Goal: Find specific page/section: Find specific page/section

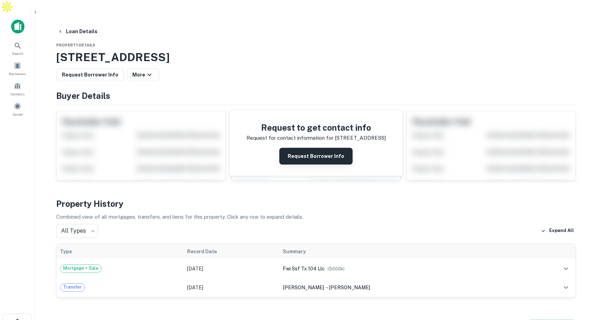
click at [310, 148] on button "Request Borrower Info" at bounding box center [315, 156] width 73 height 17
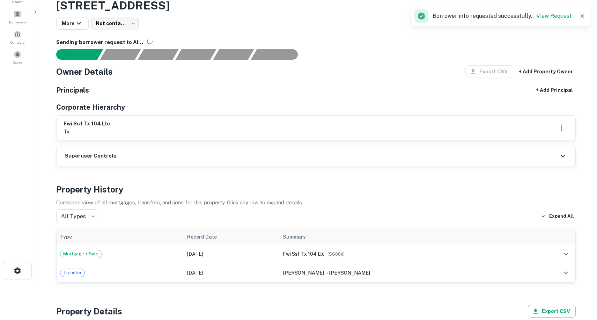
click at [358, 68] on div "Owner Details Export CSV + Add Property Owner Principals + Add Principal Corpor…" at bounding box center [316, 102] width 520 height 75
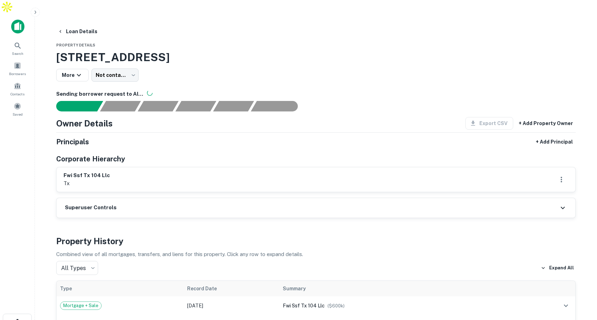
click at [304, 49] on h3 "[STREET_ADDRESS]" at bounding box center [316, 57] width 520 height 17
click at [376, 53] on div "[STREET_ADDRESS] More Not contacted **** ​" at bounding box center [316, 65] width 520 height 33
click at [371, 14] on main "Loan Details Property Details 50 N 13th St, Beaumont, TX, 77702 More Not contac…" at bounding box center [316, 174] width 562 height 320
click at [84, 25] on button "Loan Details" at bounding box center [77, 31] width 45 height 13
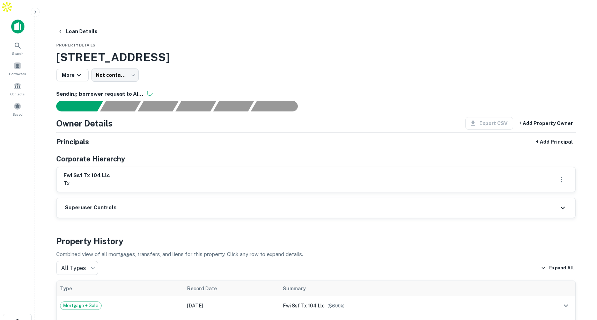
scroll to position [41, 0]
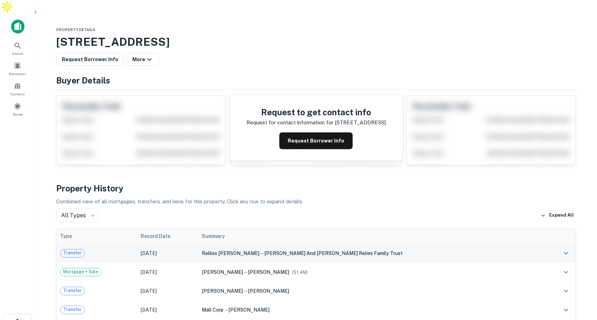
click at [333, 244] on td "reliles [PERSON_NAME] → [PERSON_NAME] and [PERSON_NAME] relies family trust" at bounding box center [371, 253] width 346 height 19
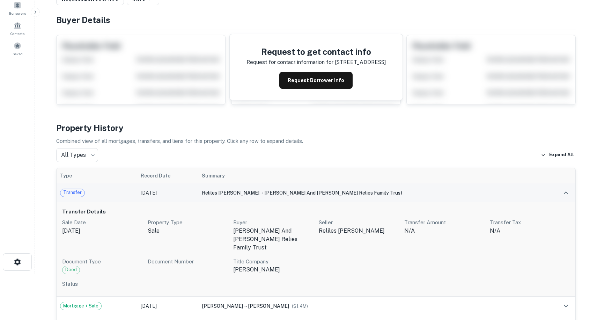
scroll to position [61, 0]
click at [310, 183] on td "reliles [PERSON_NAME] → [PERSON_NAME] and [PERSON_NAME] relies family trust" at bounding box center [371, 192] width 346 height 19
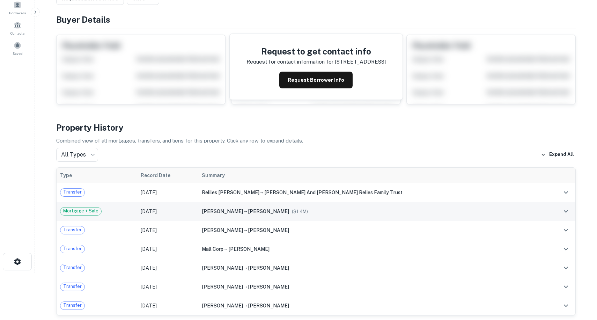
click at [289, 208] on span "[PERSON_NAME]" at bounding box center [268, 211] width 41 height 6
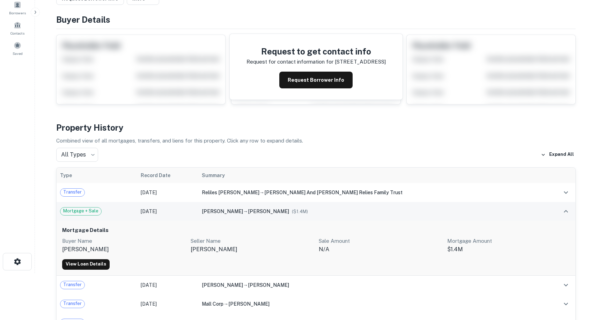
click at [289, 208] on span "[PERSON_NAME]" at bounding box center [268, 211] width 41 height 6
